Goal: Task Accomplishment & Management: Manage account settings

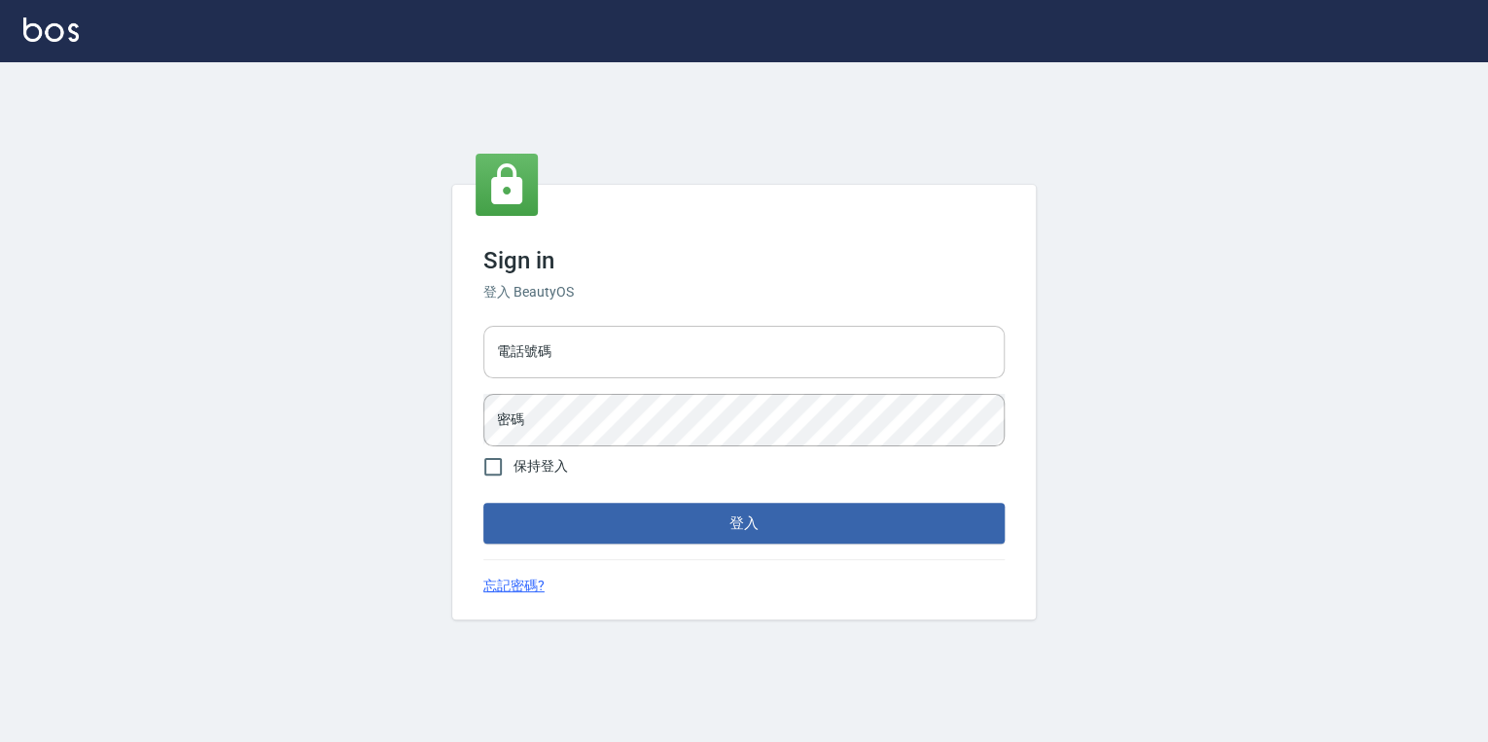
click at [768, 342] on input "電話號碼" at bounding box center [743, 352] width 521 height 53
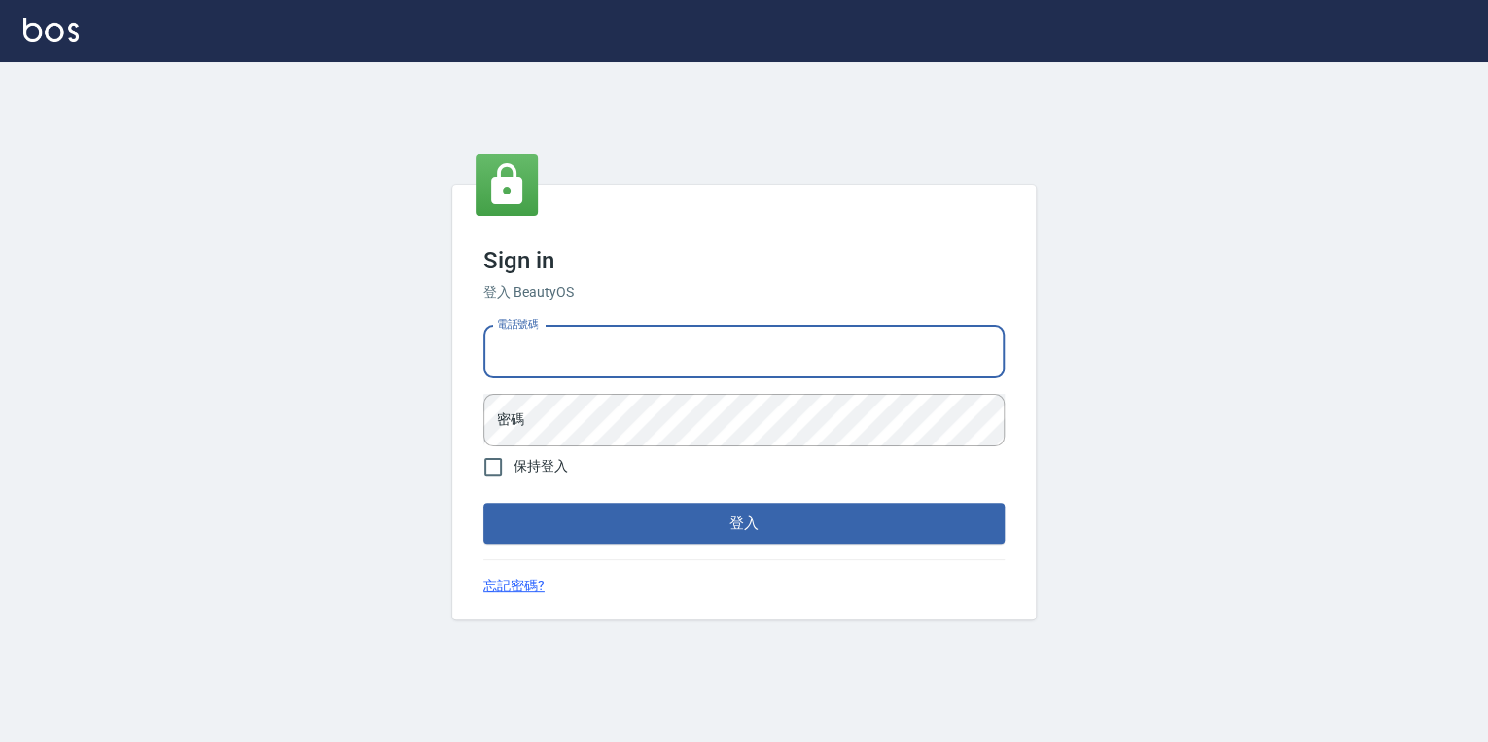
type input "0925308209"
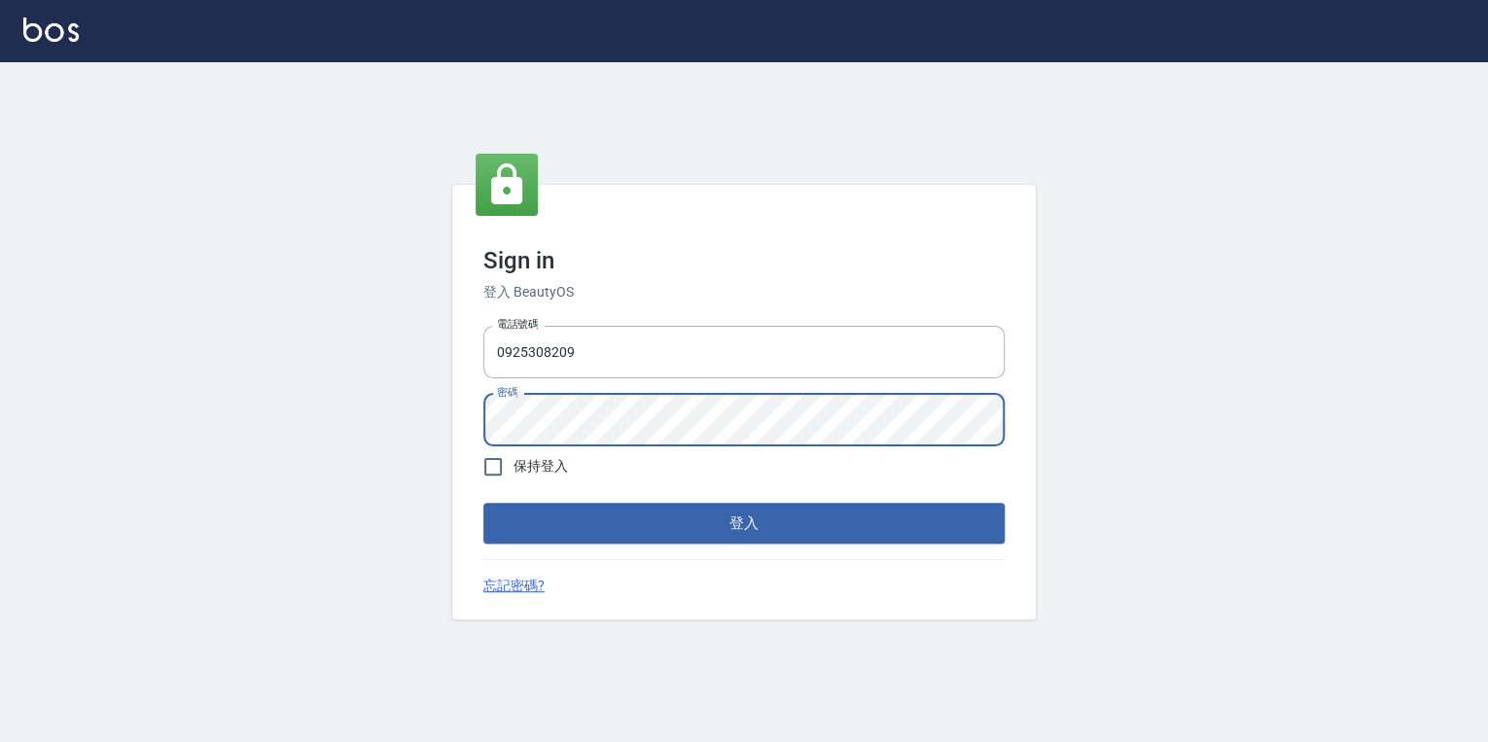
click at [483, 503] on button "登入" at bounding box center [743, 523] width 521 height 41
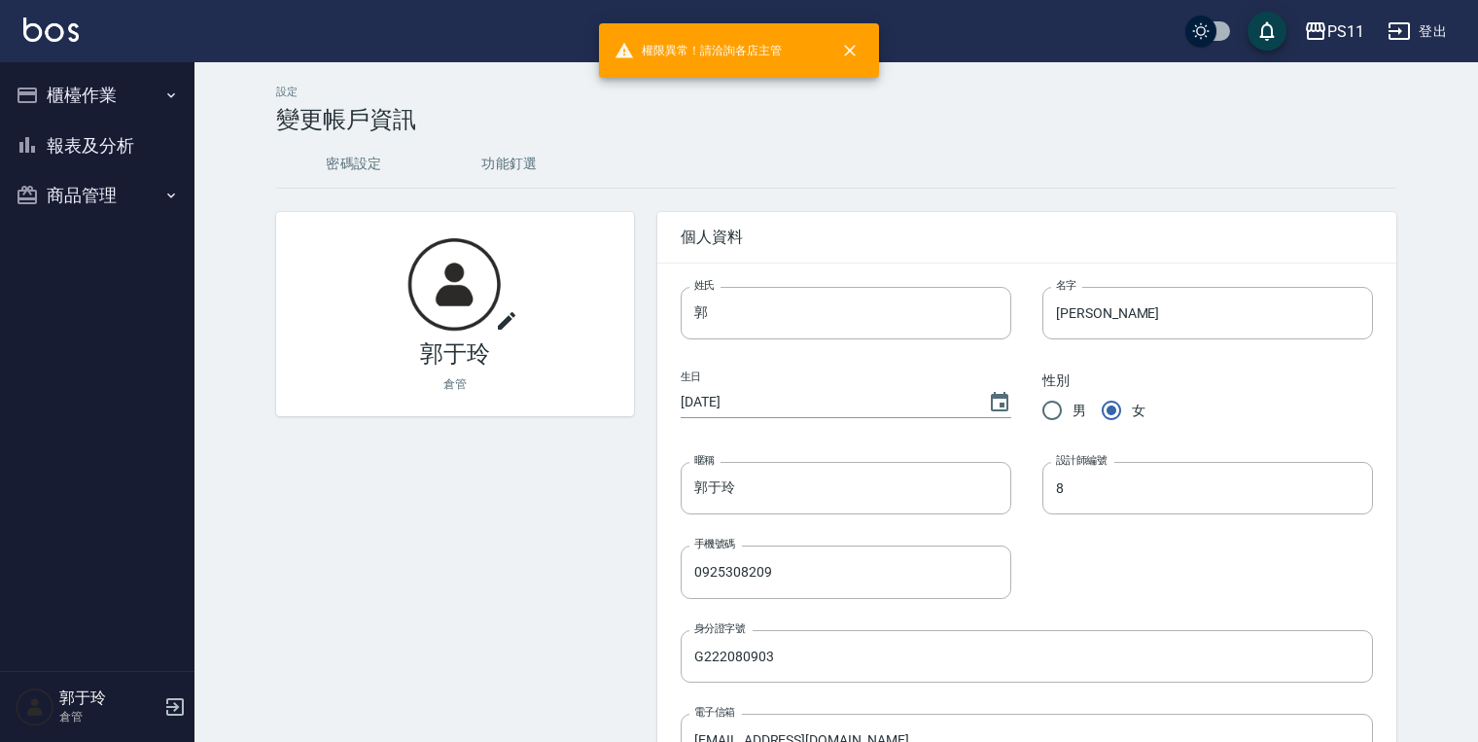
click at [121, 191] on button "商品管理" at bounding box center [97, 195] width 179 height 51
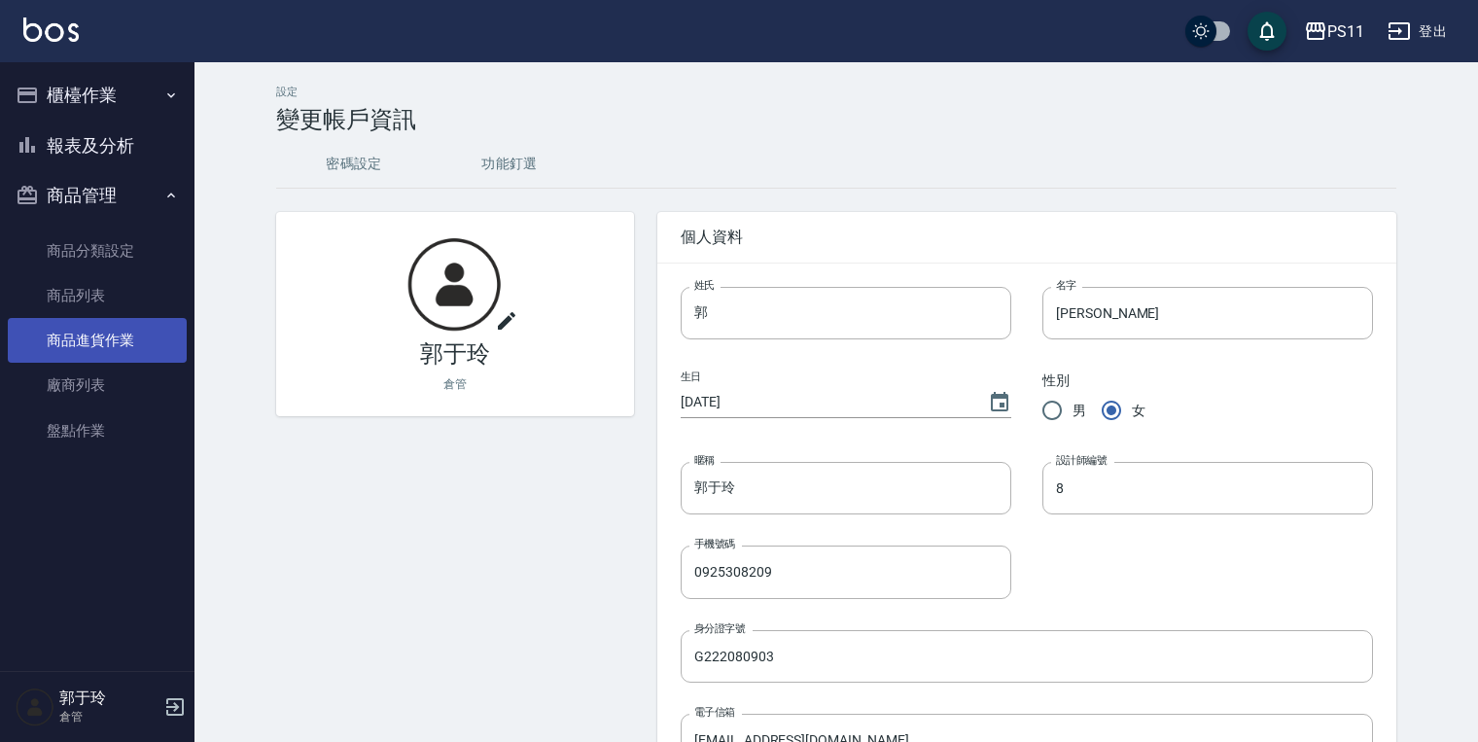
click at [93, 341] on link "商品進貨作業" at bounding box center [97, 340] width 179 height 45
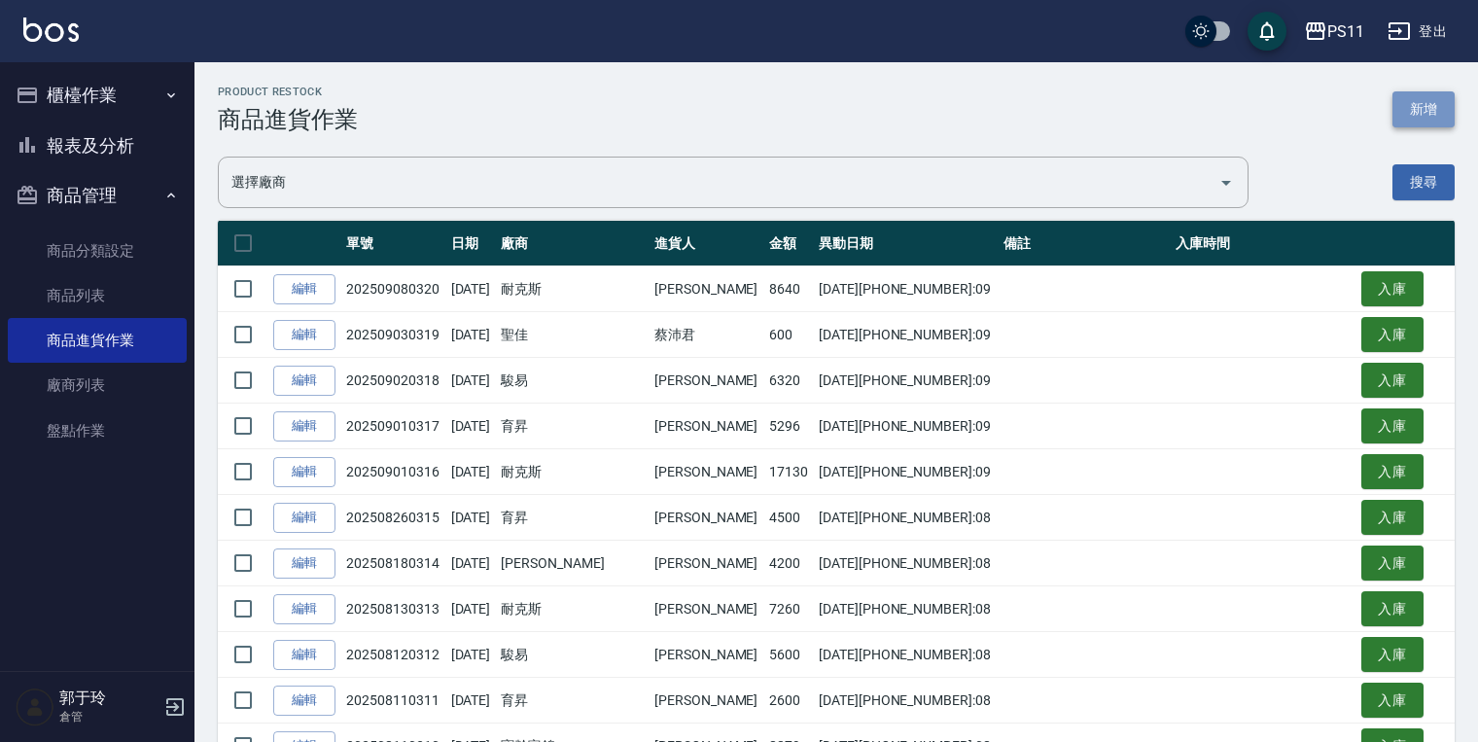
click at [1446, 103] on button "新增" at bounding box center [1423, 109] width 62 height 36
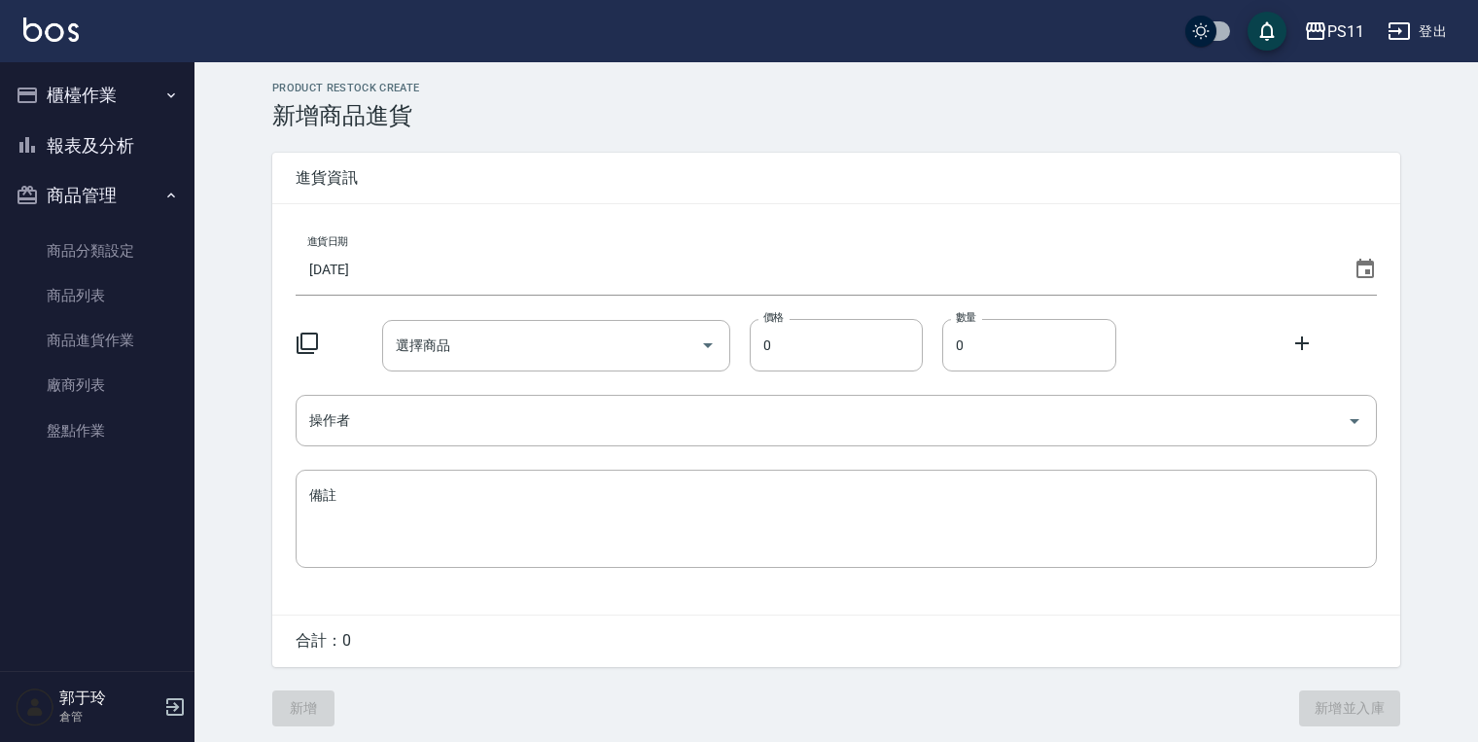
click at [366, 265] on input "[DATE]" at bounding box center [821, 269] width 1050 height 53
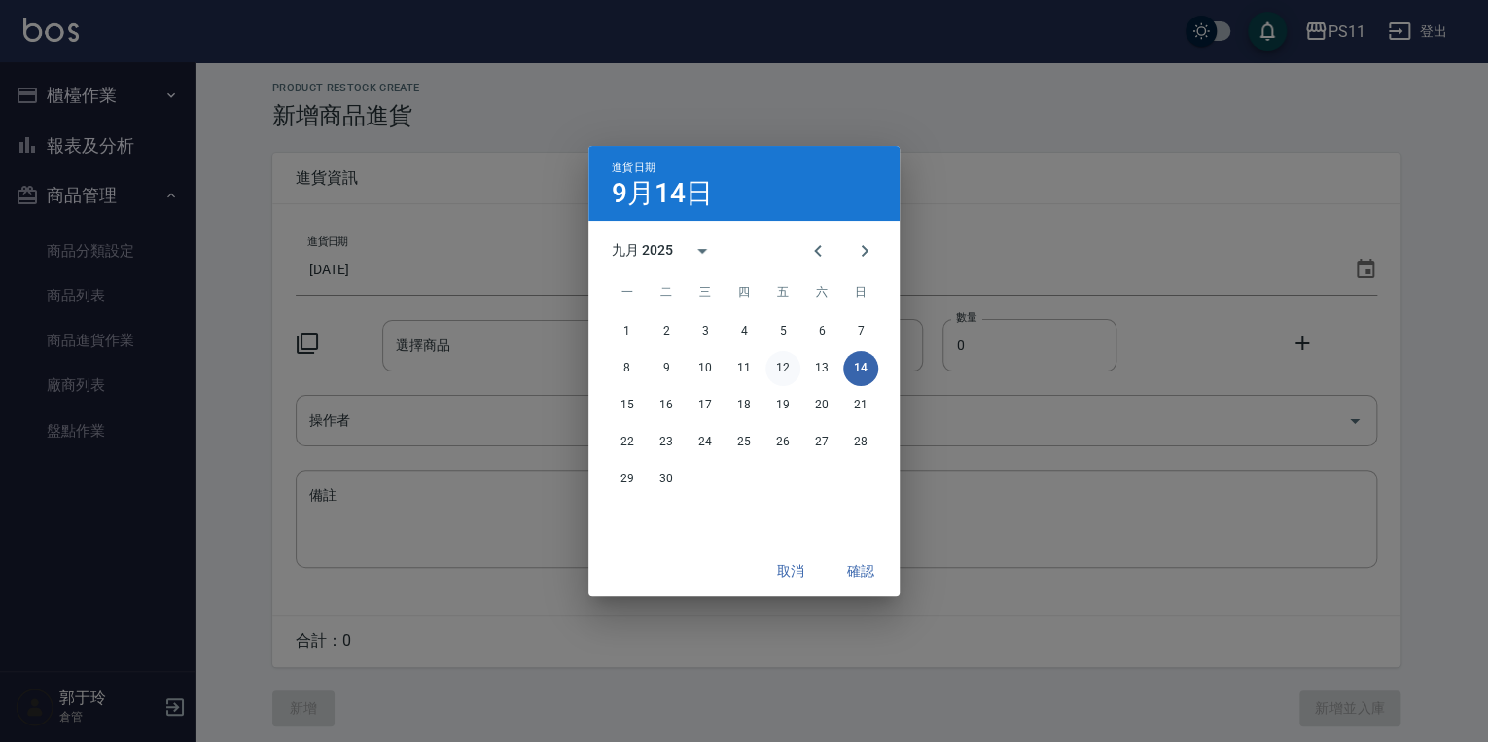
click at [789, 363] on button "12" at bounding box center [782, 368] width 35 height 35
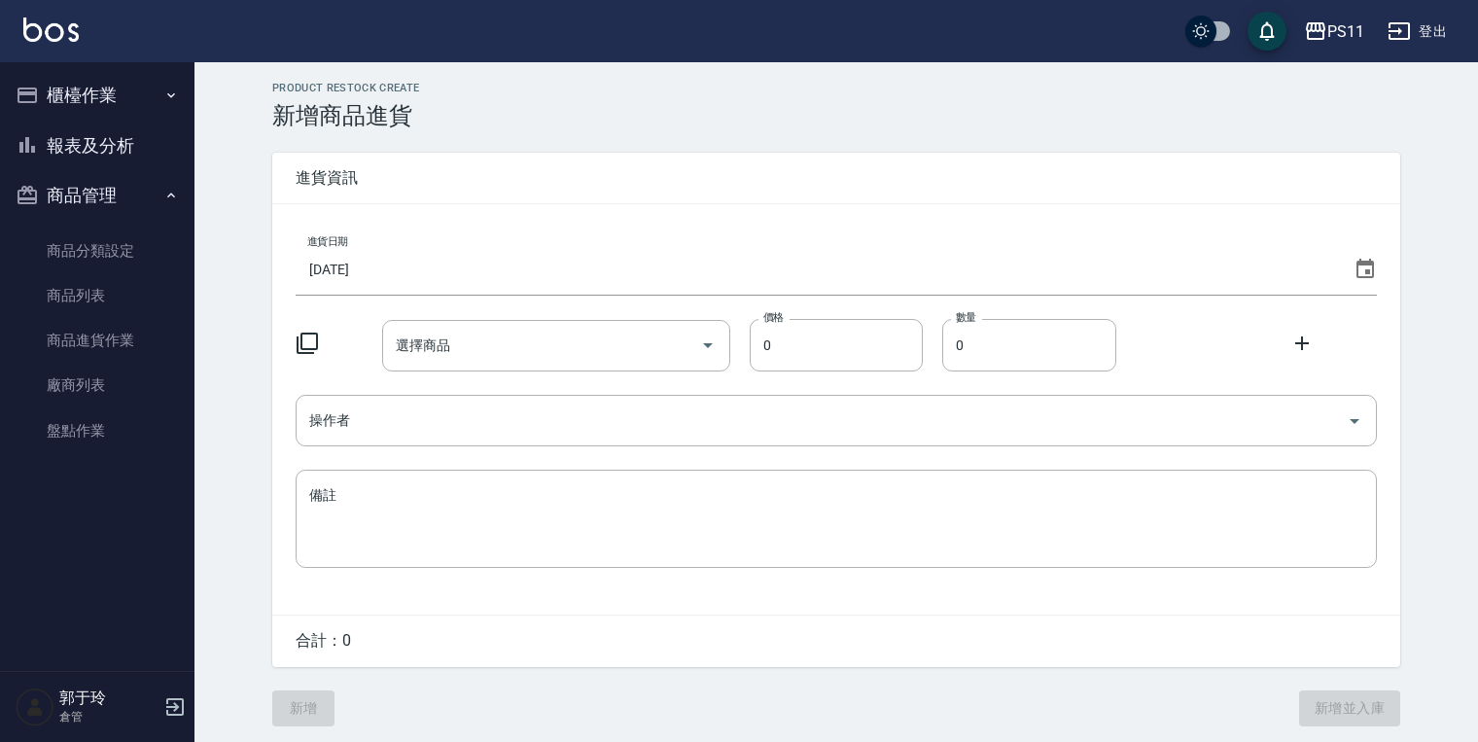
click at [299, 340] on icon at bounding box center [307, 343] width 23 height 23
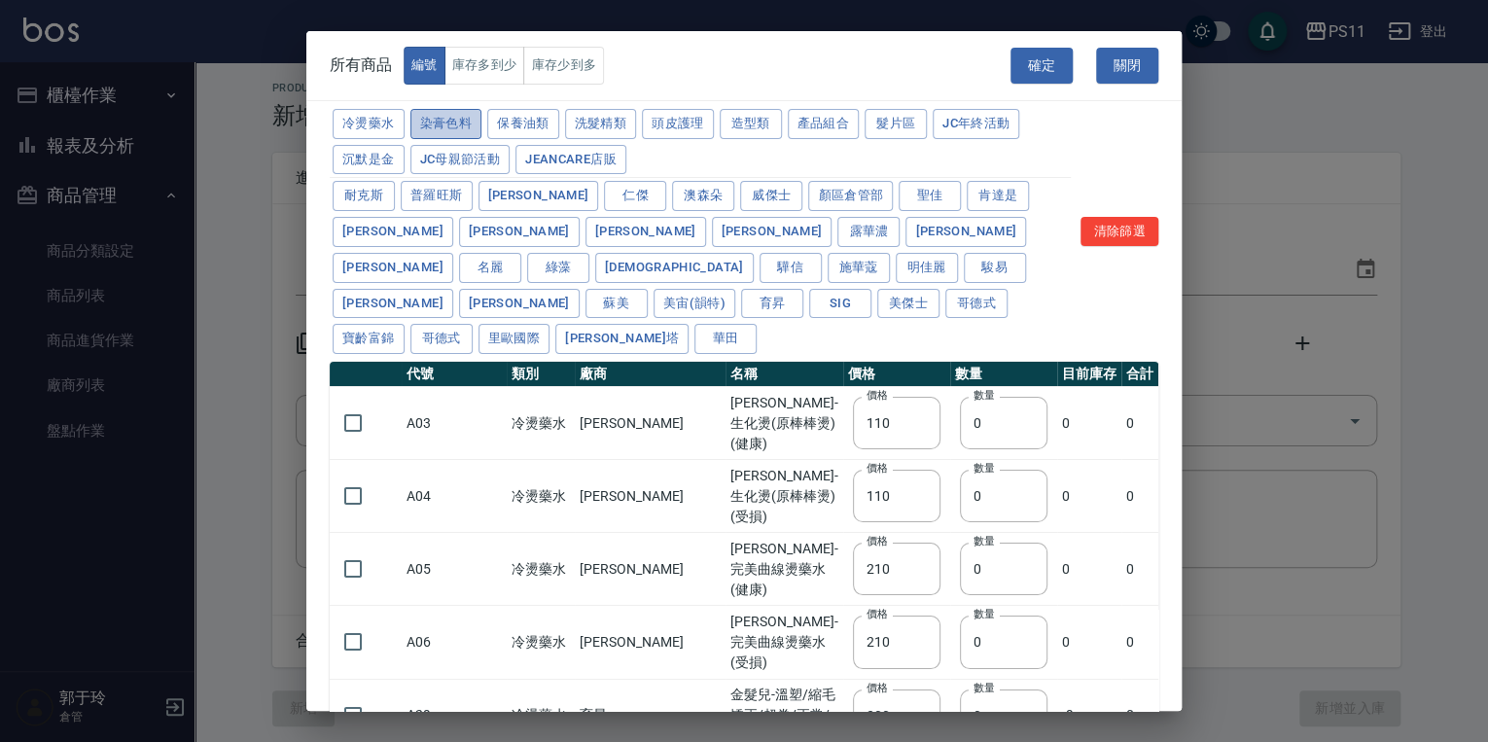
click at [464, 130] on button "染膏色料" at bounding box center [446, 124] width 72 height 30
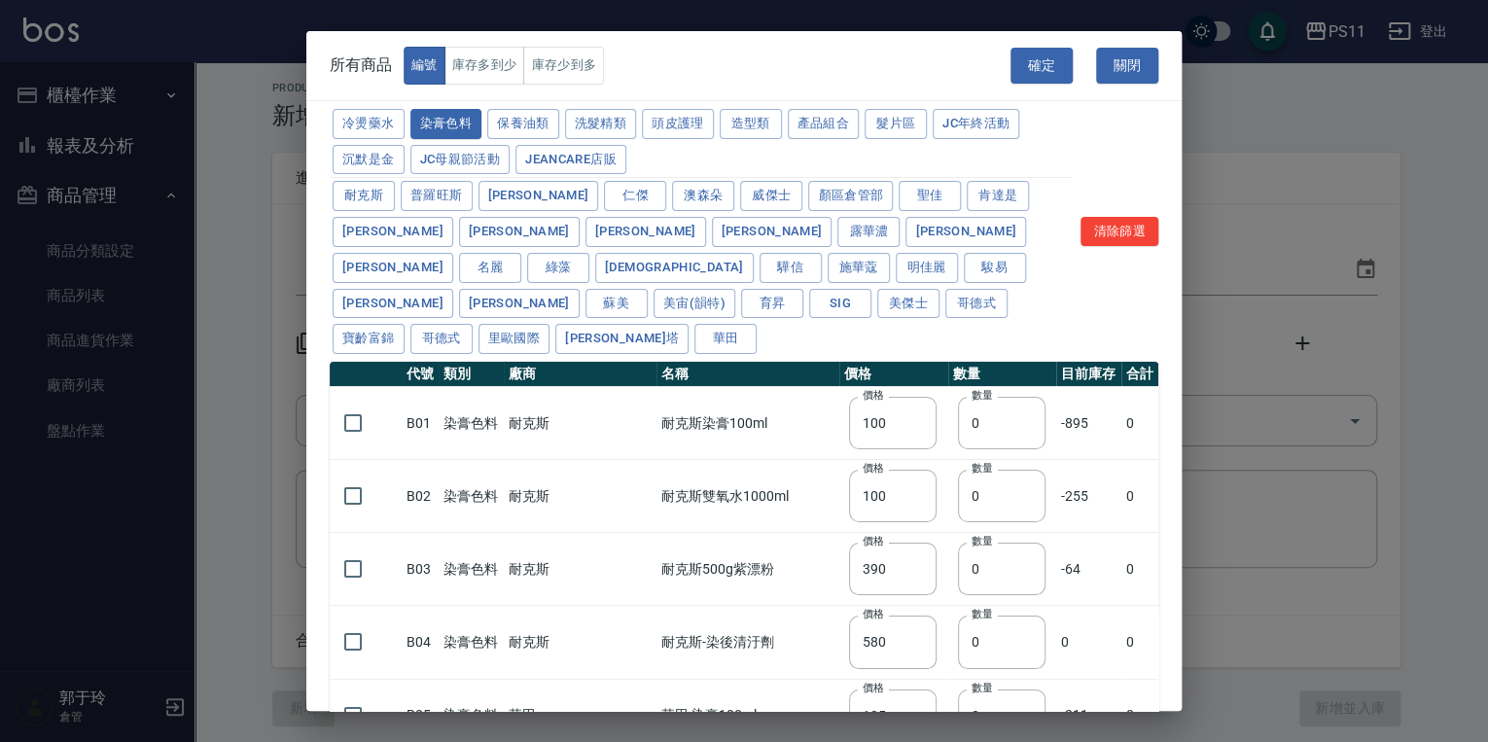
type input "100"
type input "390"
type input "580"
type input "105"
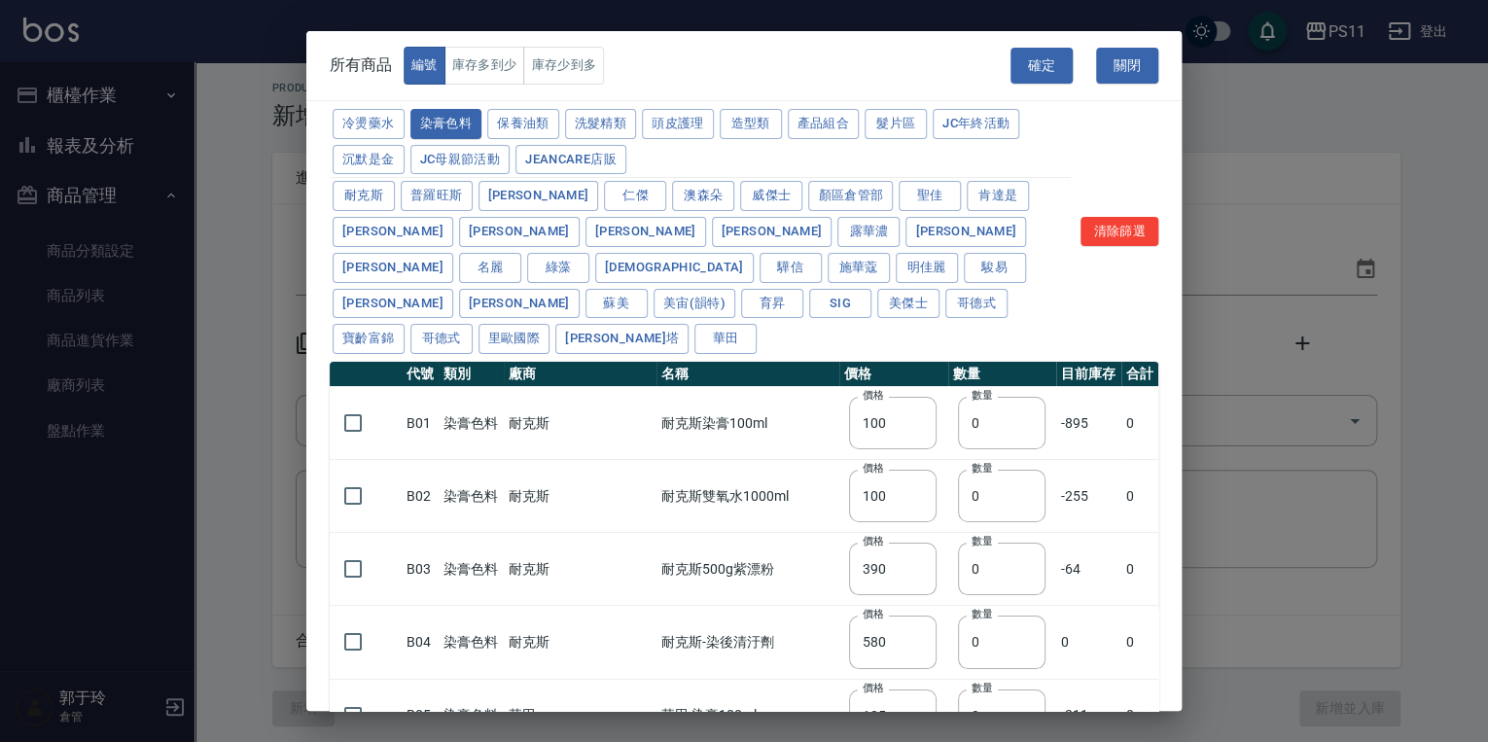
type input "406"
type input "105"
type input "450"
type input "102"
type input "137"
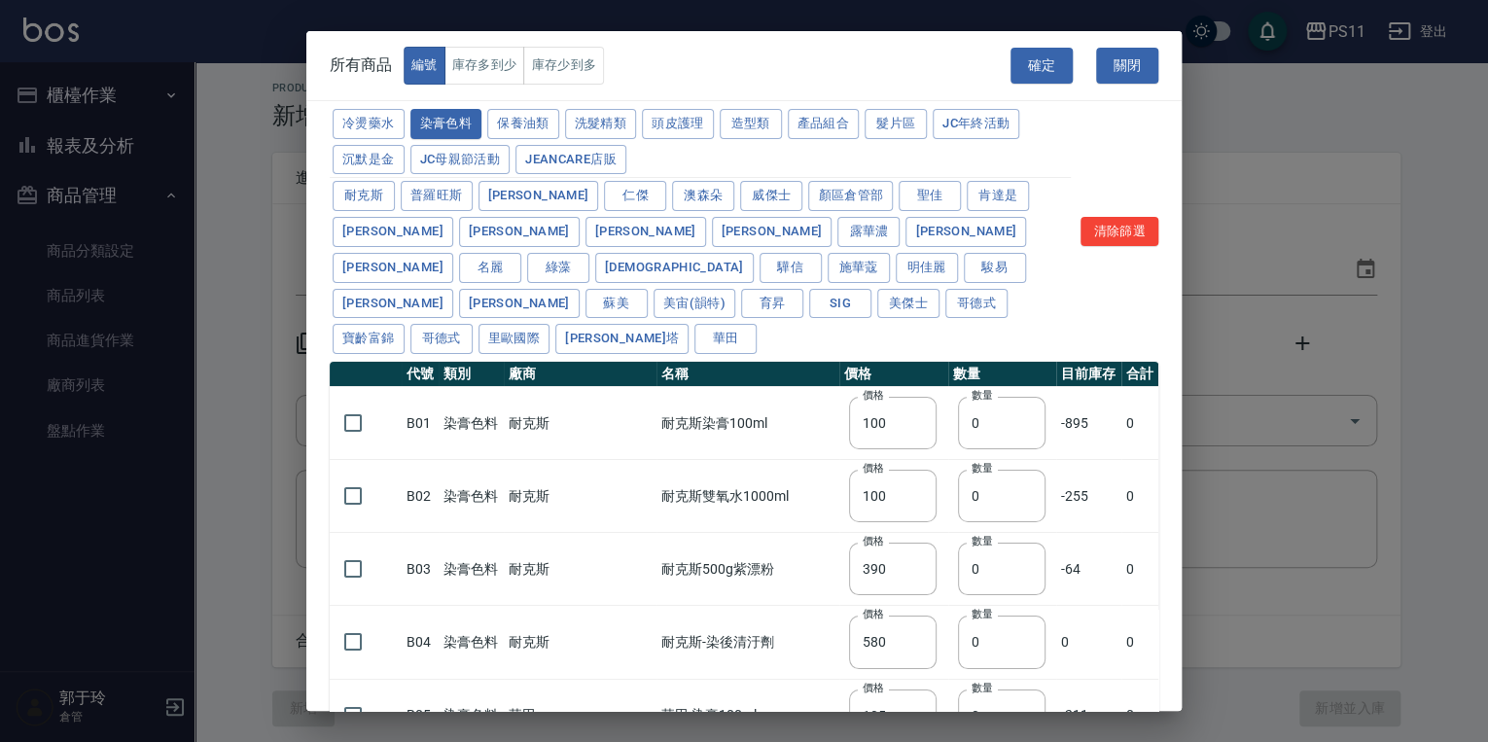
type input "110"
type input "133"
type input "186"
type input "133"
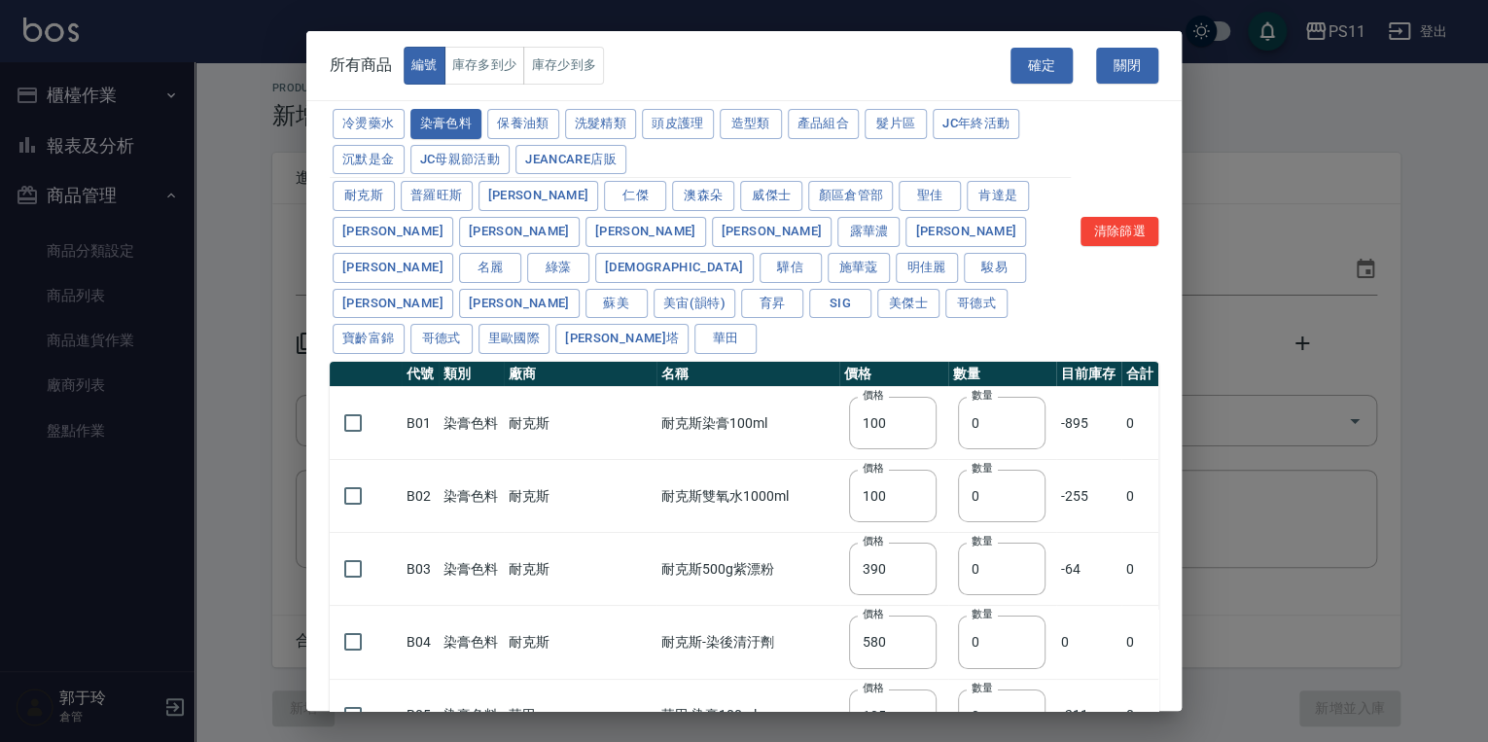
type input "450"
type input "350"
type input "112"
type input "450"
type input "1060"
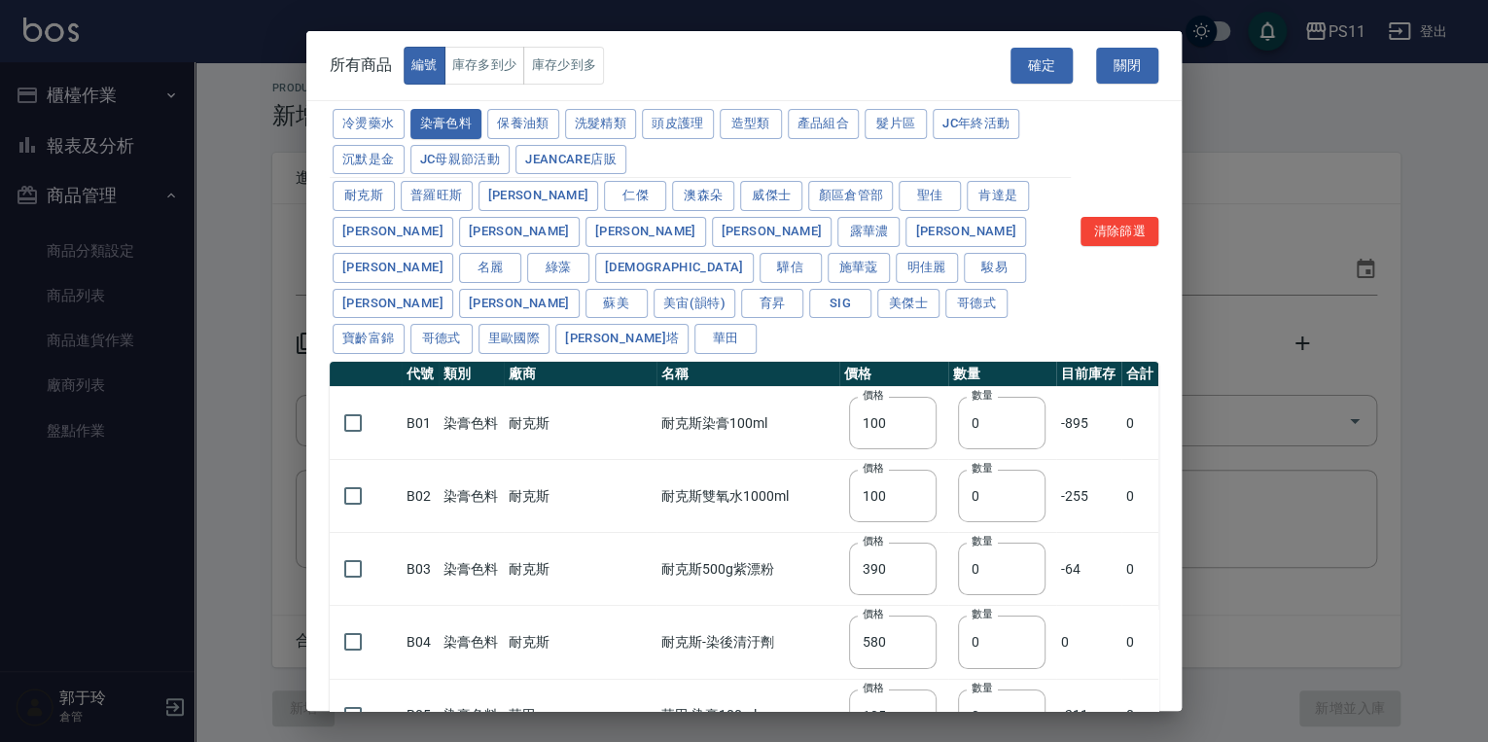
type input "200"
type input "250"
type input "350"
click at [355, 548] on input "checkbox" at bounding box center [353, 568] width 41 height 41
checkbox input "true"
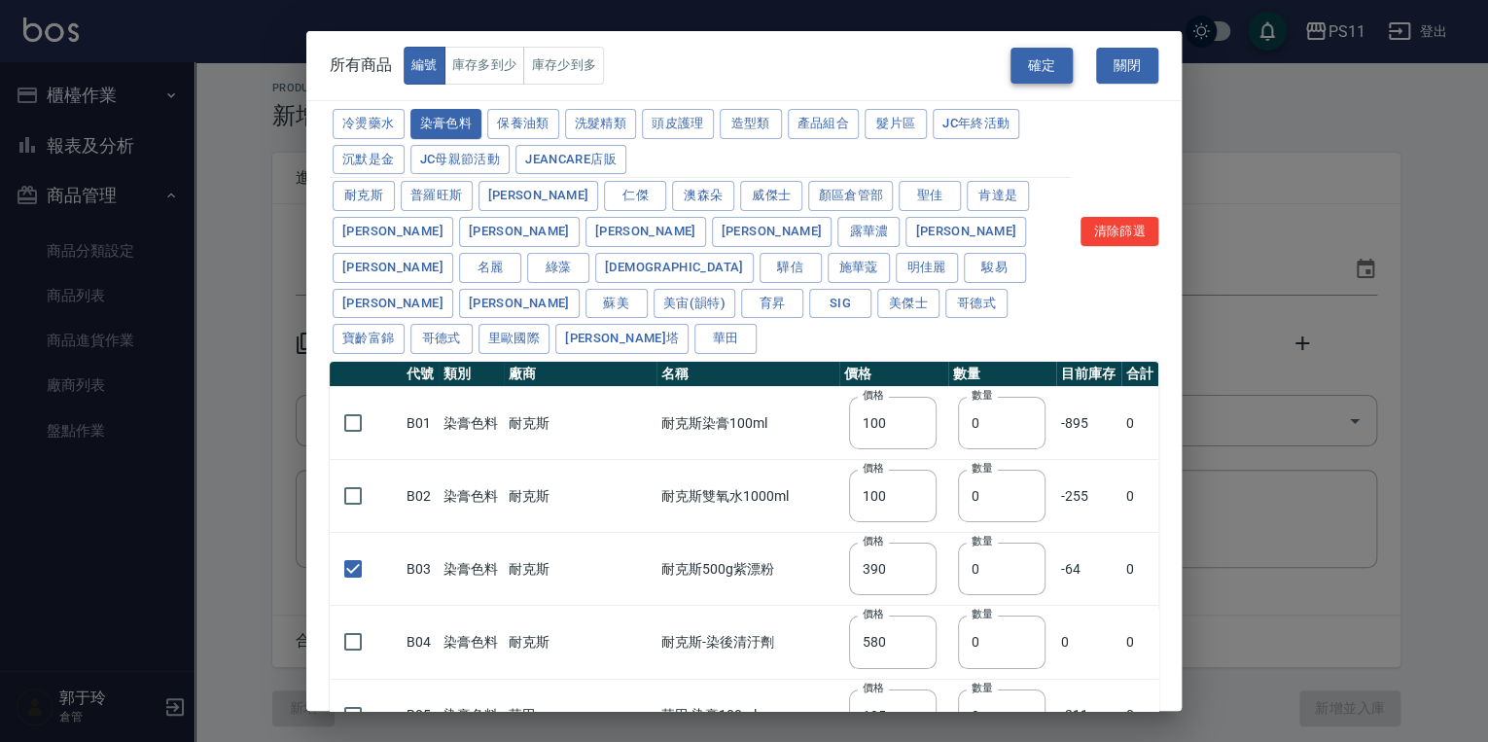
click at [1042, 71] on button "確定" at bounding box center [1041, 66] width 62 height 36
type input "B03 耐克斯500g紫漂粉"
type input "390"
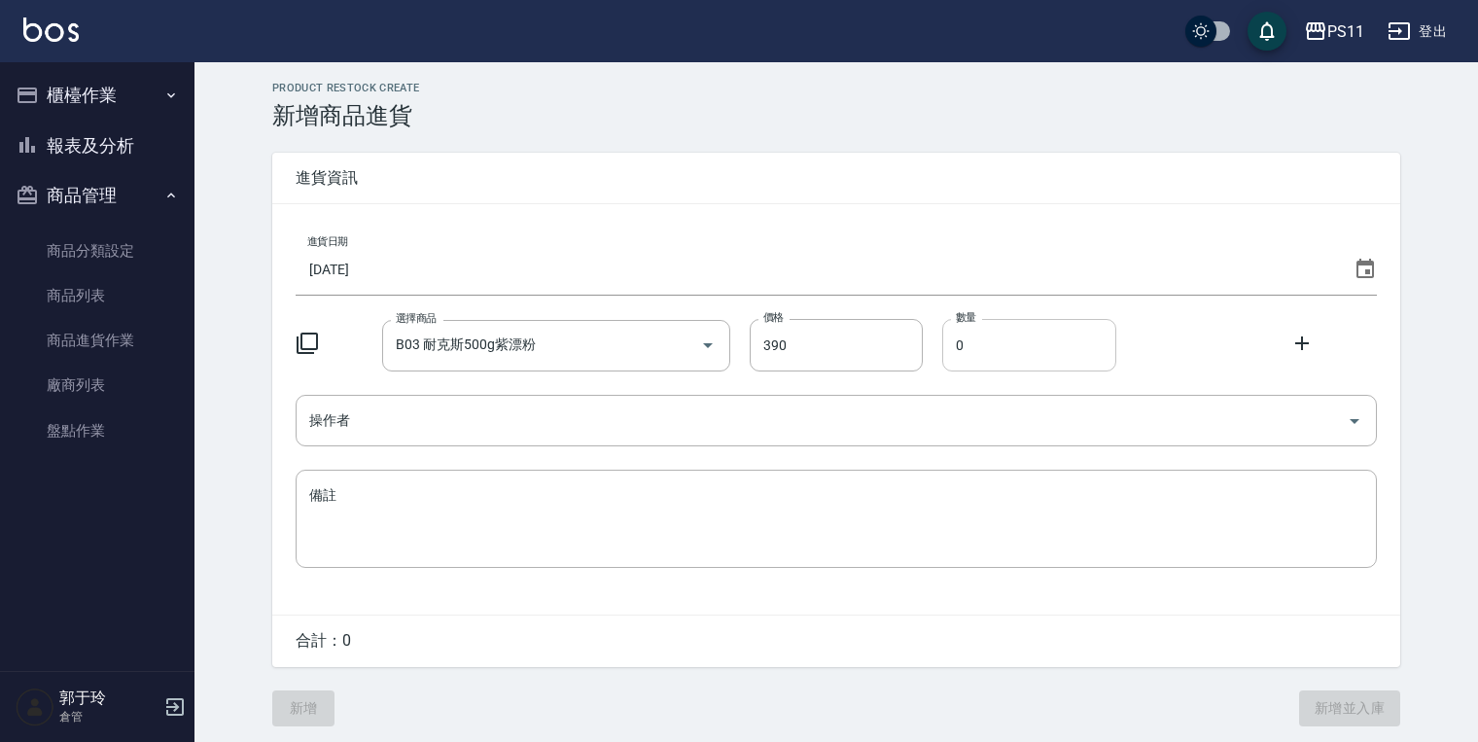
drag, startPoint x: 968, startPoint y: 347, endPoint x: 953, endPoint y: 353, distance: 16.6
click at [953, 353] on input "0" at bounding box center [1029, 345] width 174 height 53
type input "8"
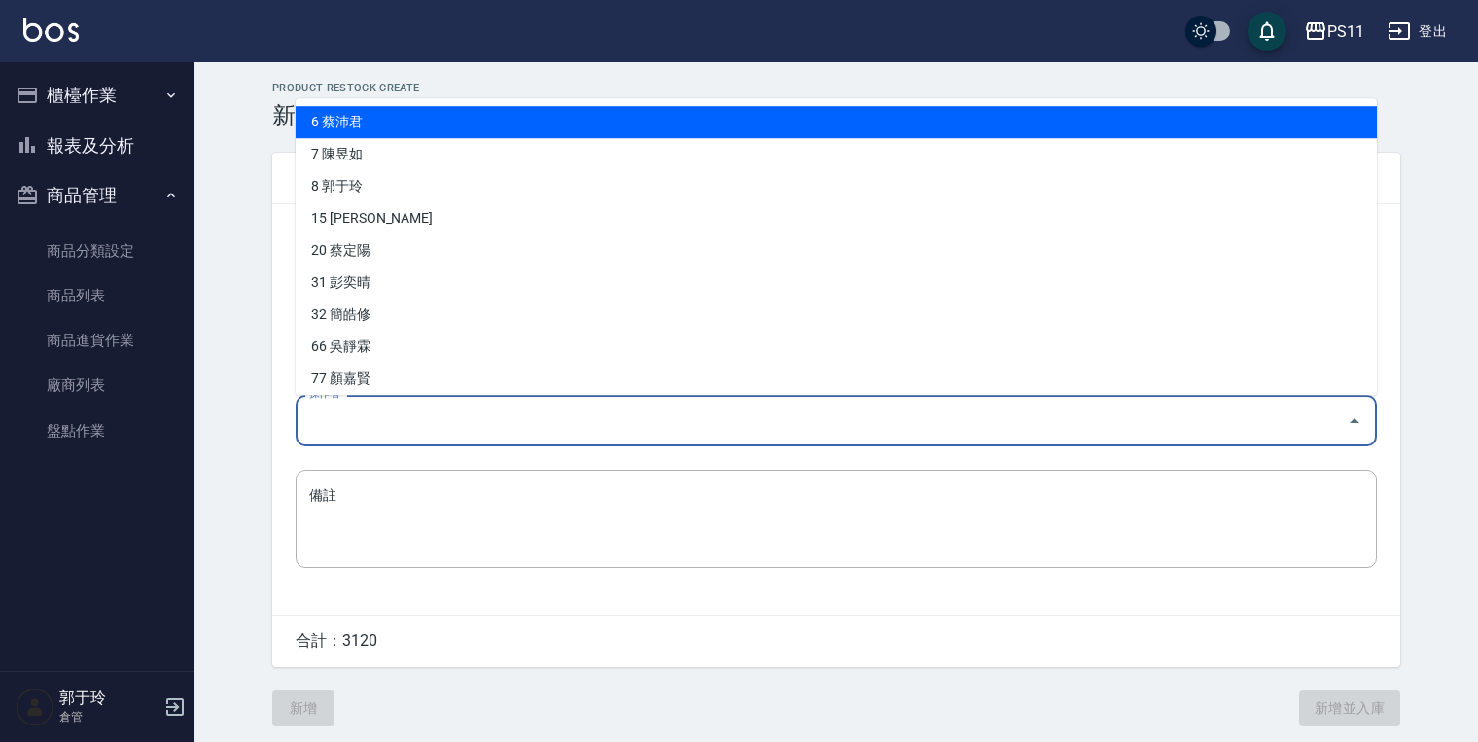
click at [437, 409] on input "操作者" at bounding box center [821, 420] width 1035 height 34
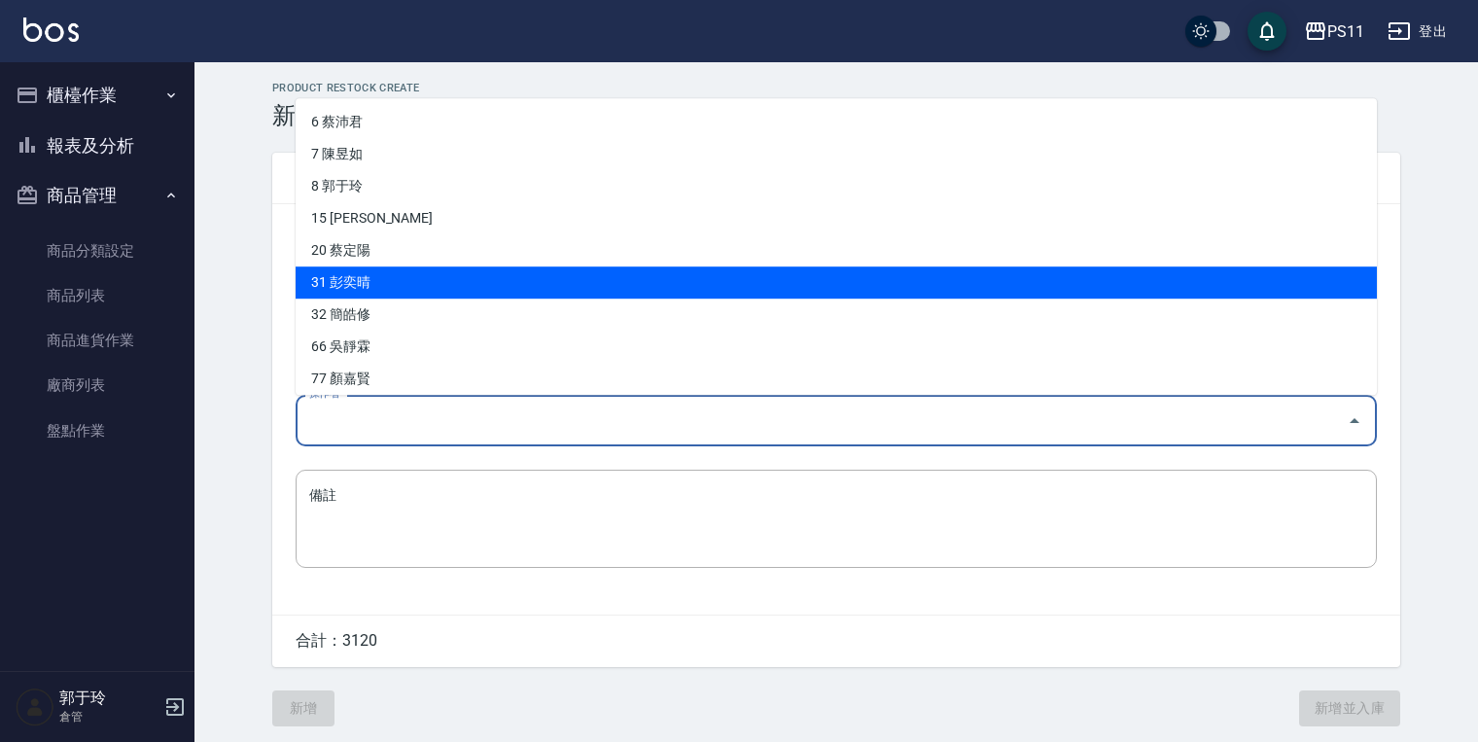
click at [413, 276] on li "31 彭奕晴" at bounding box center [836, 282] width 1081 height 32
type input "彭奕晴"
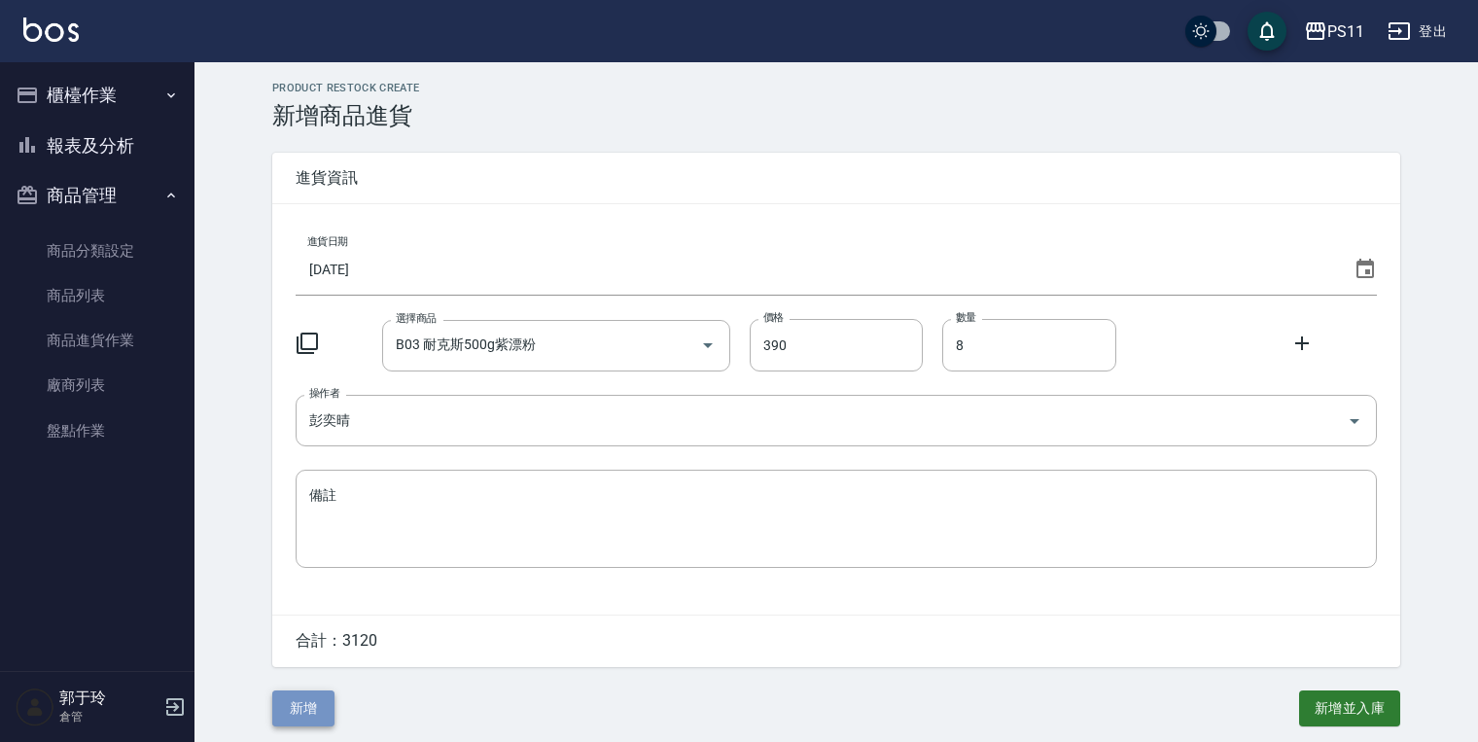
click at [300, 700] on button "新增" at bounding box center [303, 708] width 62 height 36
